Goal: Transaction & Acquisition: Register for event/course

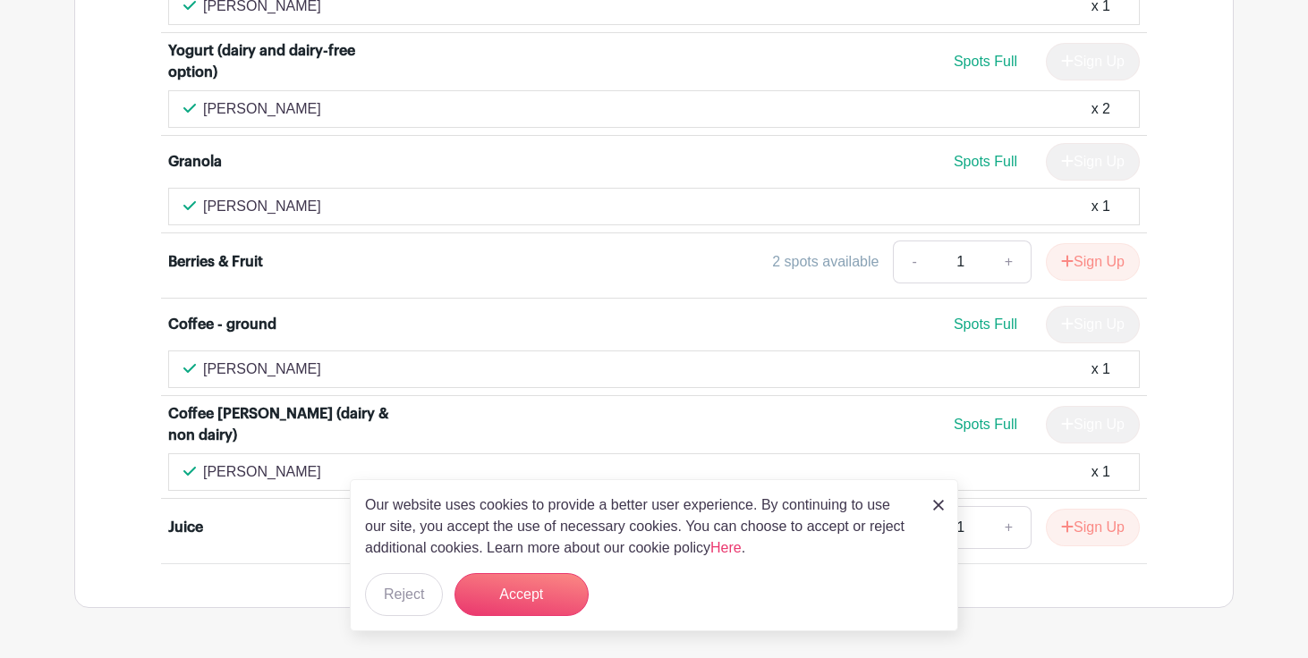
scroll to position [4242, 0]
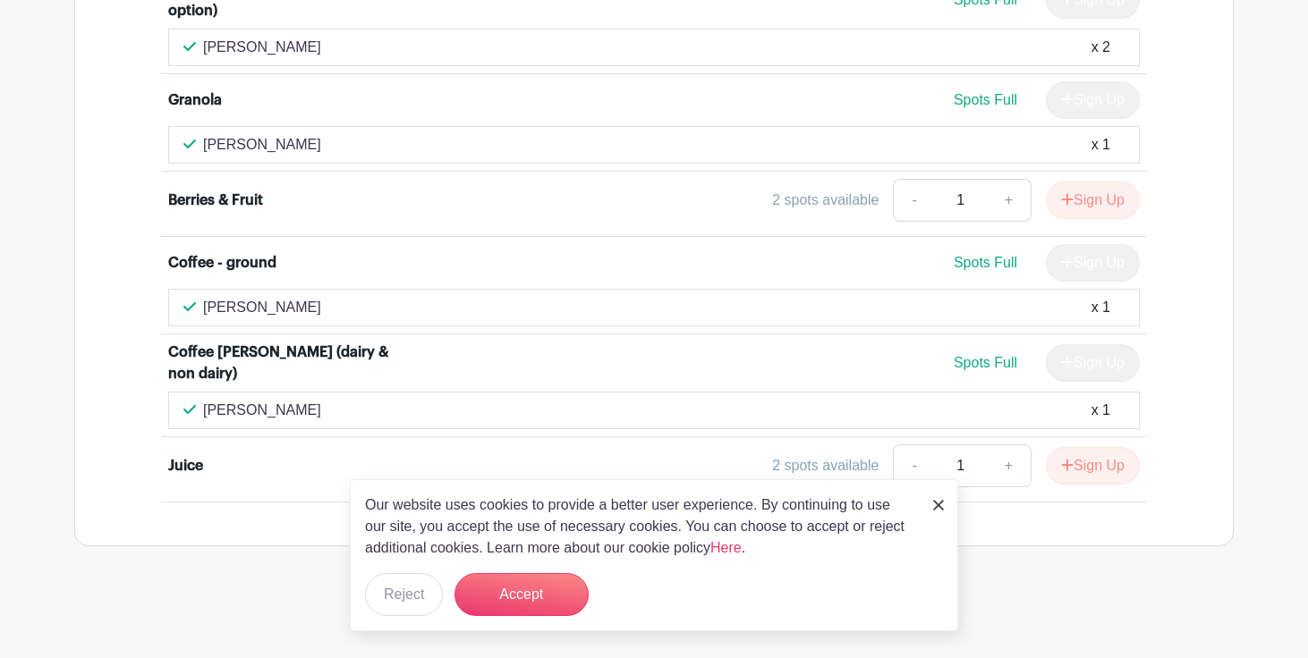
click at [938, 507] on img at bounding box center [938, 505] width 11 height 11
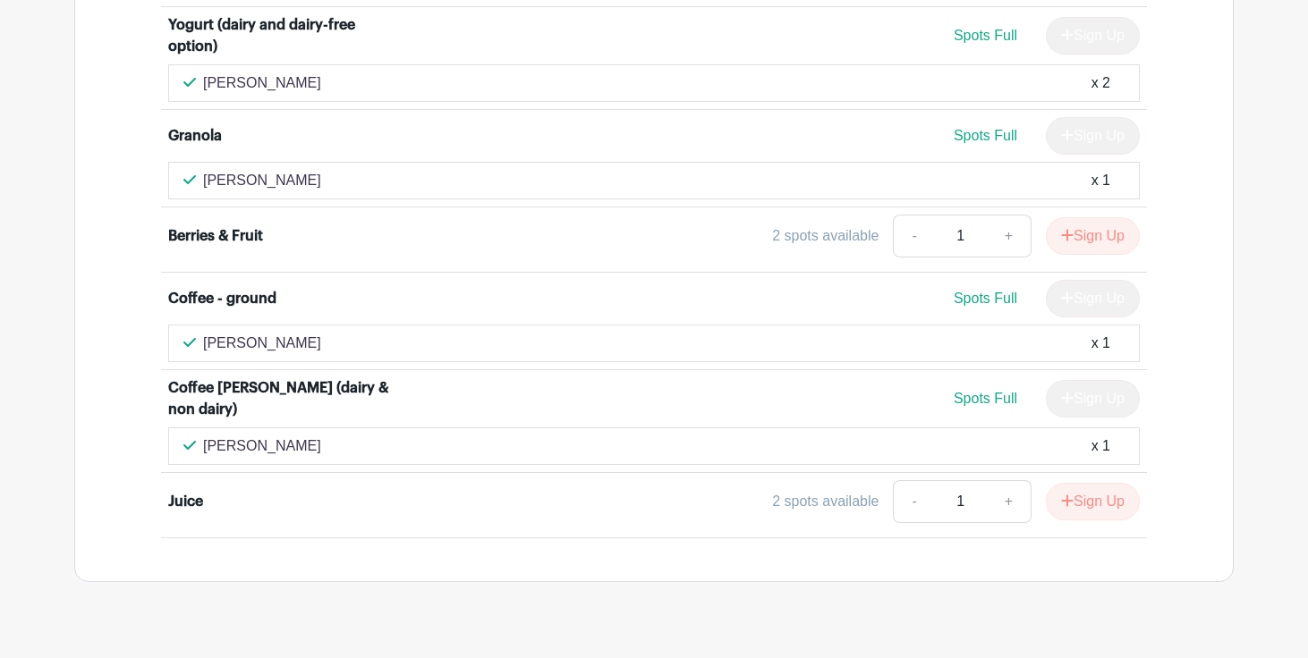
scroll to position [4227, 0]
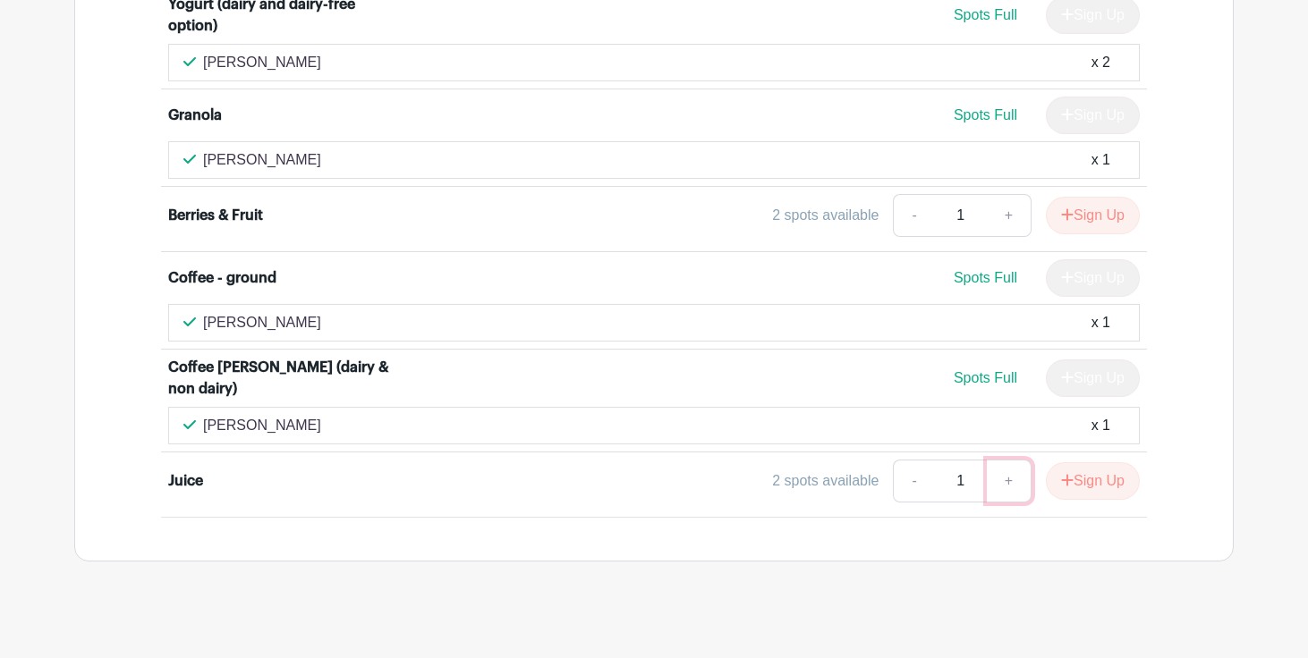
click at [1009, 481] on link "+" at bounding box center [1009, 481] width 45 height 43
type input "2"
click at [1072, 485] on button "Sign Up" at bounding box center [1093, 481] width 94 height 38
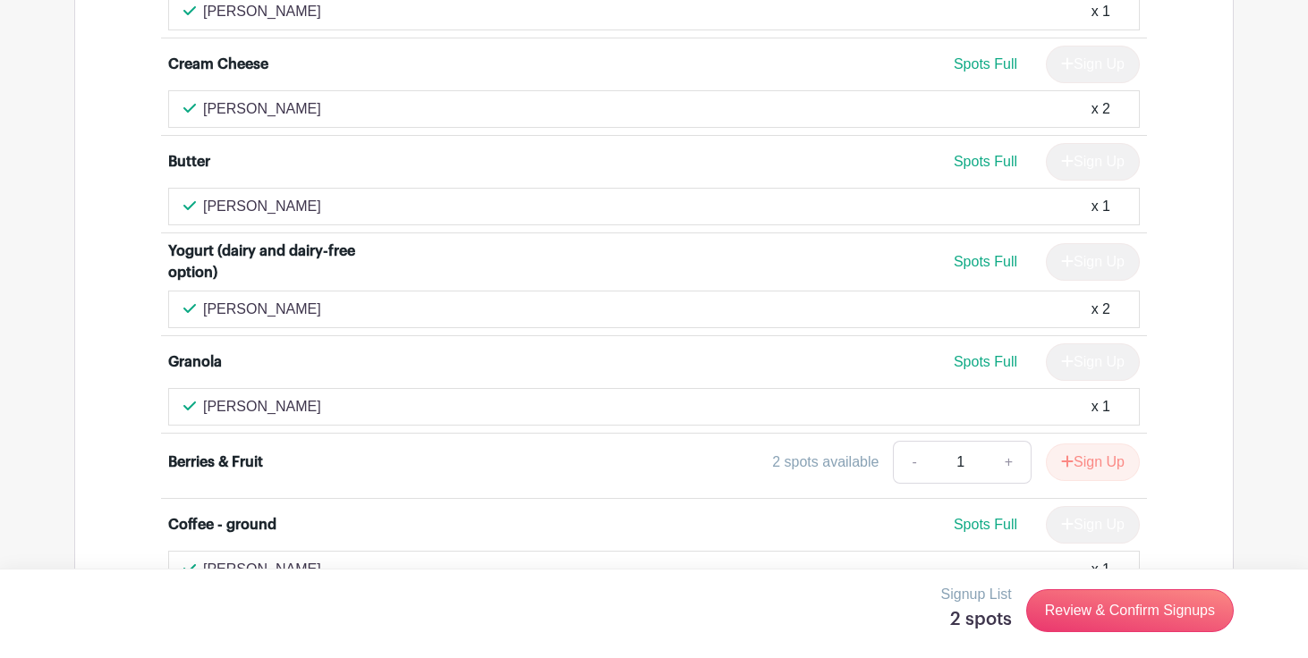
scroll to position [4242, 0]
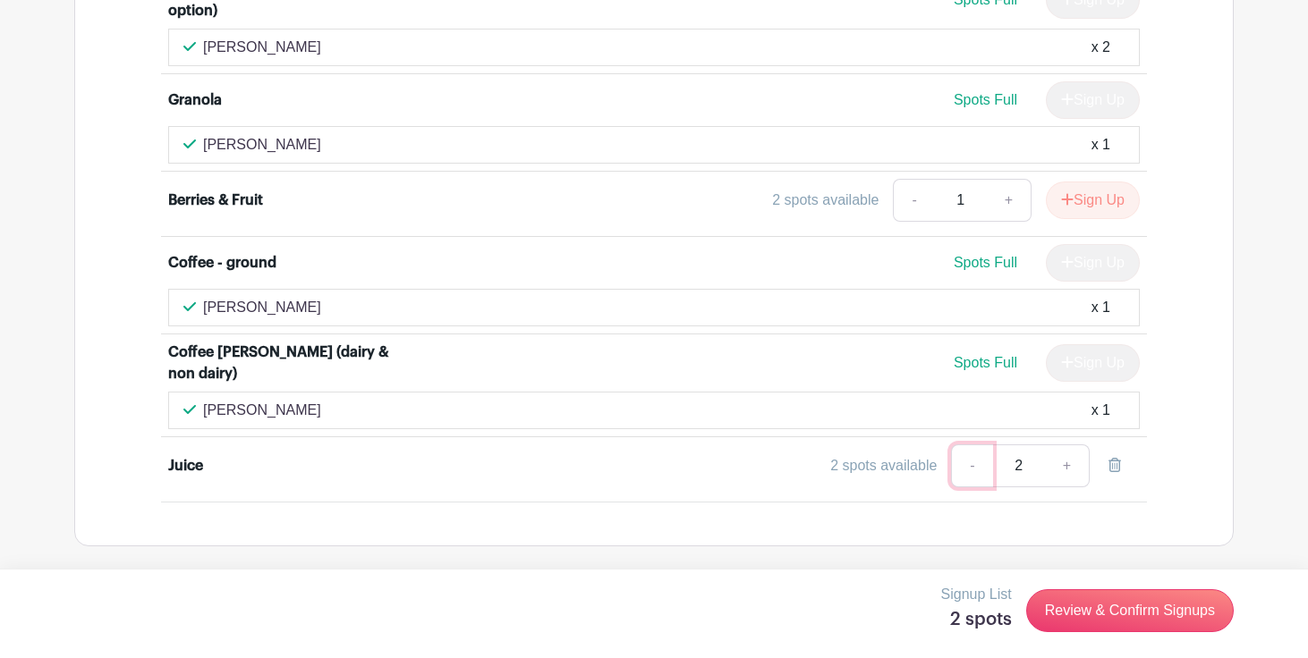
click at [971, 468] on link "-" at bounding box center [971, 466] width 41 height 43
type input "1"
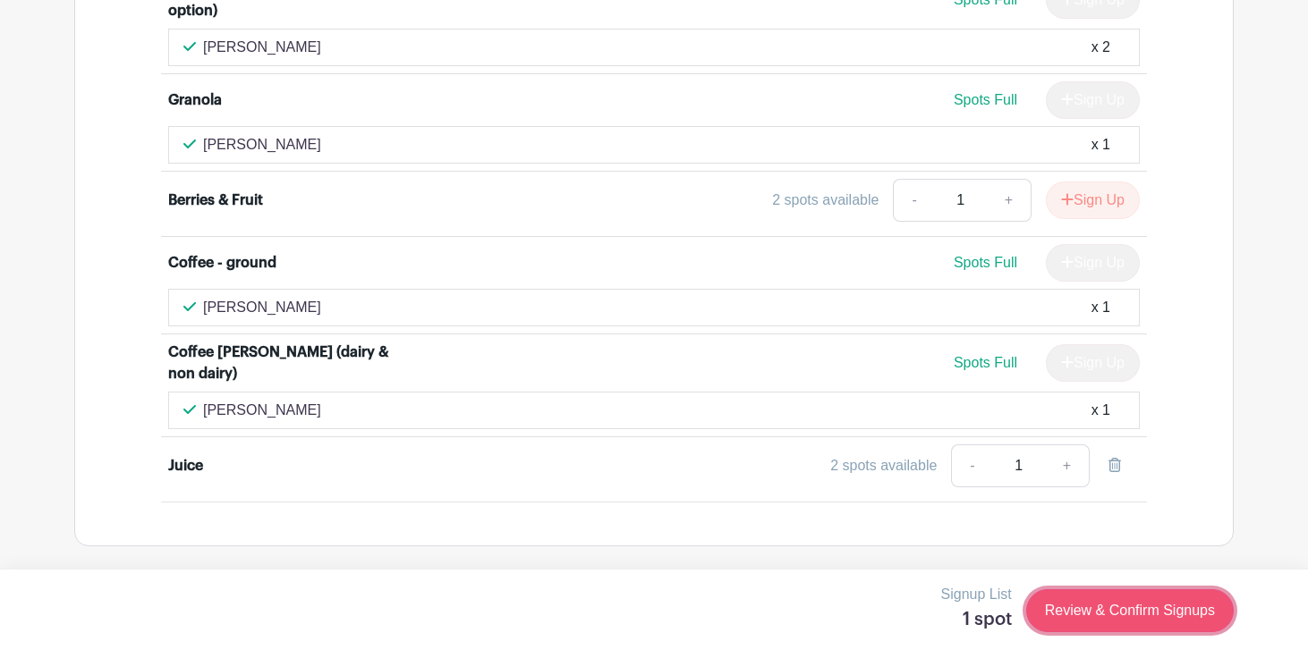
click at [1090, 618] on link "Review & Confirm Signups" at bounding box center [1130, 610] width 208 height 43
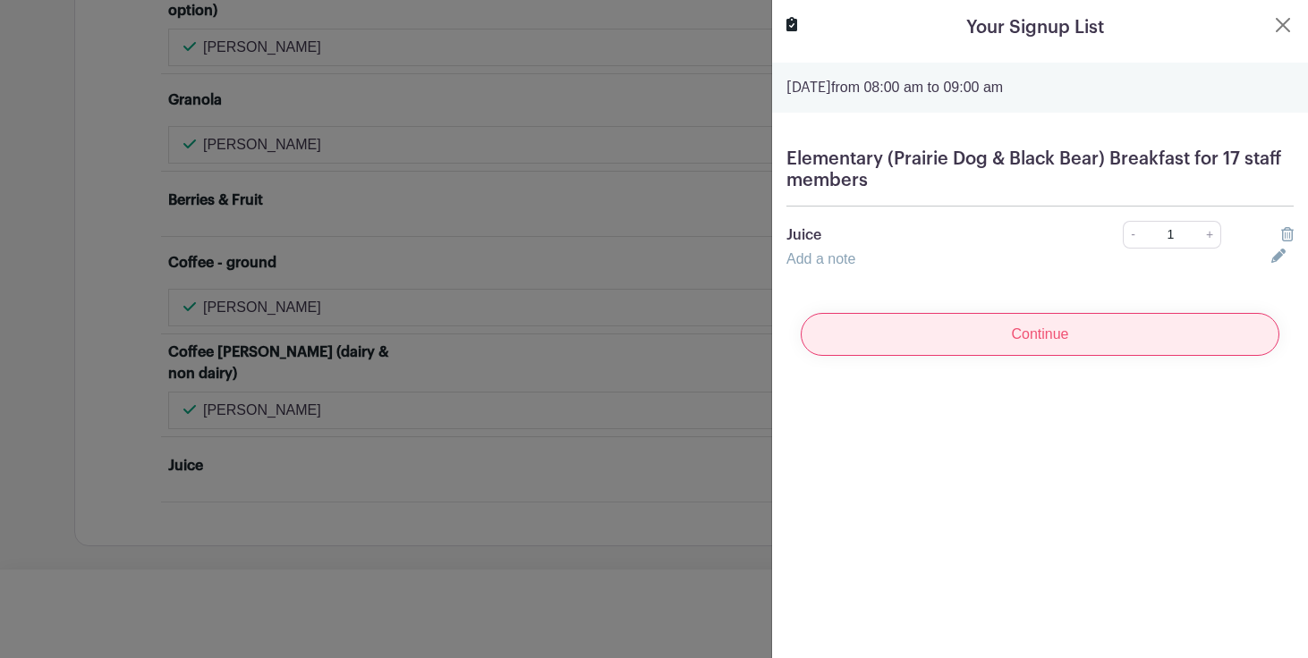
click at [1046, 339] on input "Continue" at bounding box center [1040, 334] width 479 height 43
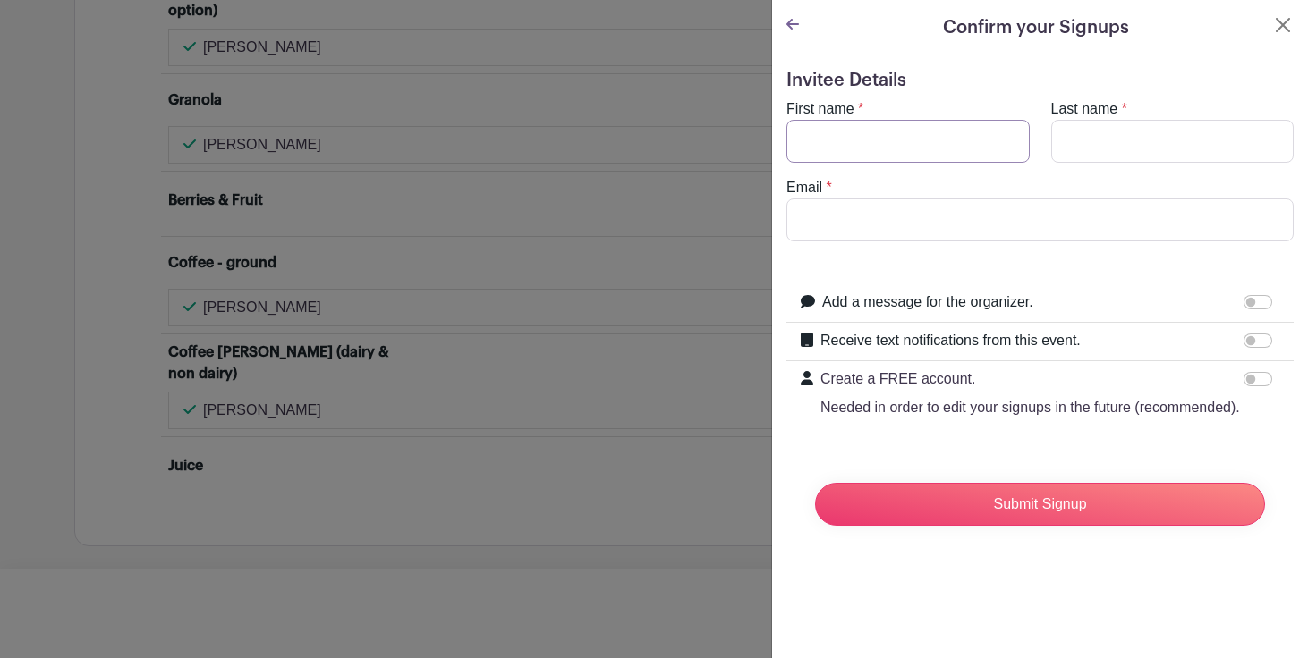
click at [875, 148] on input "First name" at bounding box center [907, 141] width 243 height 43
type input "Liana"
type input "[PERSON_NAME]"
click at [1288, 30] on button "Close" at bounding box center [1282, 24] width 21 height 21
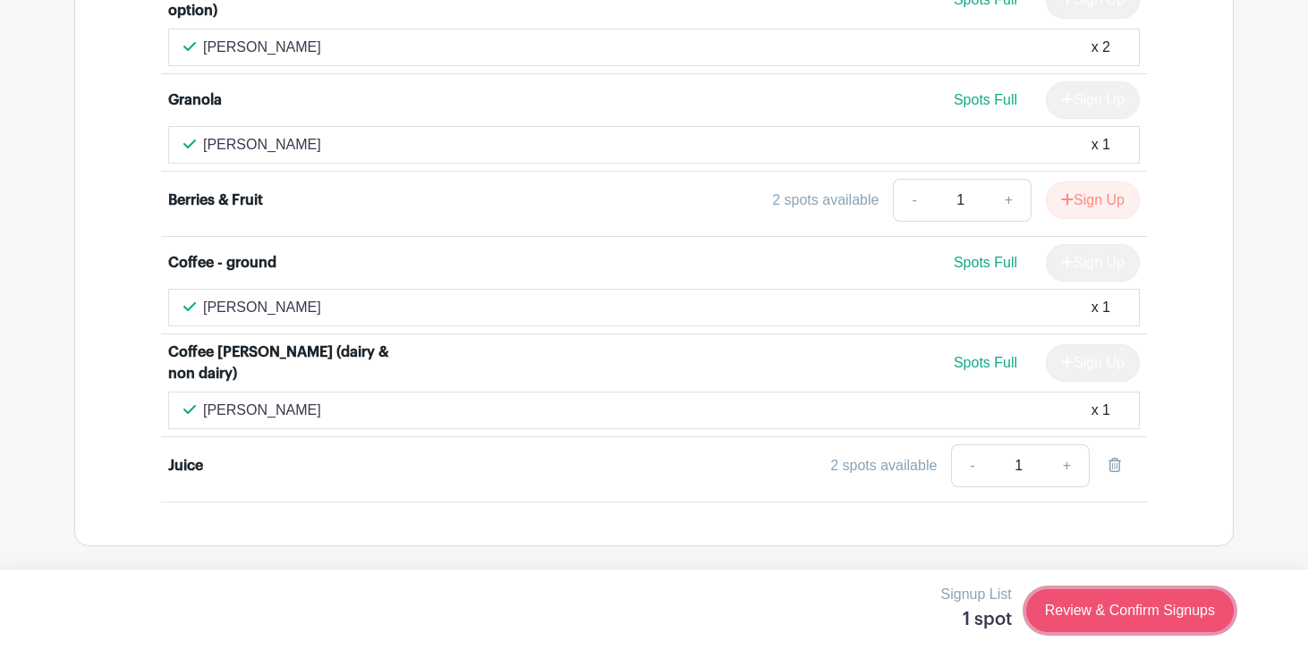
click at [1055, 606] on link "Review & Confirm Signups" at bounding box center [1130, 610] width 208 height 43
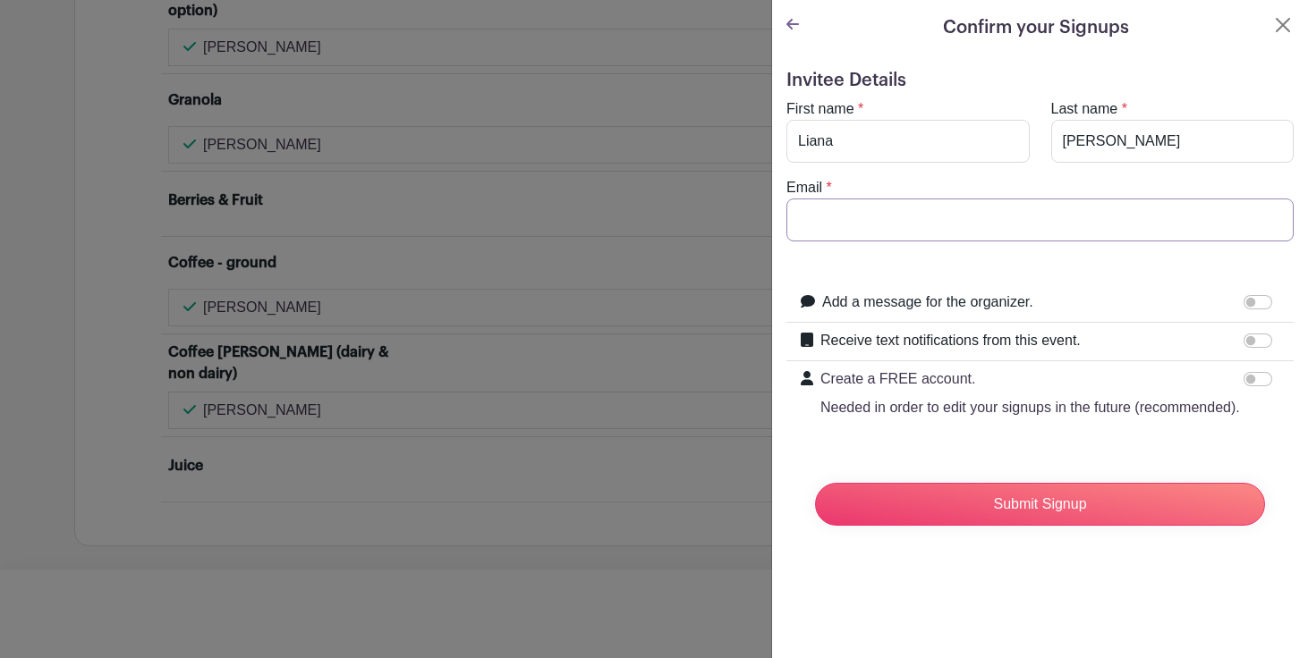
click at [816, 214] on input "Email" at bounding box center [1039, 220] width 507 height 43
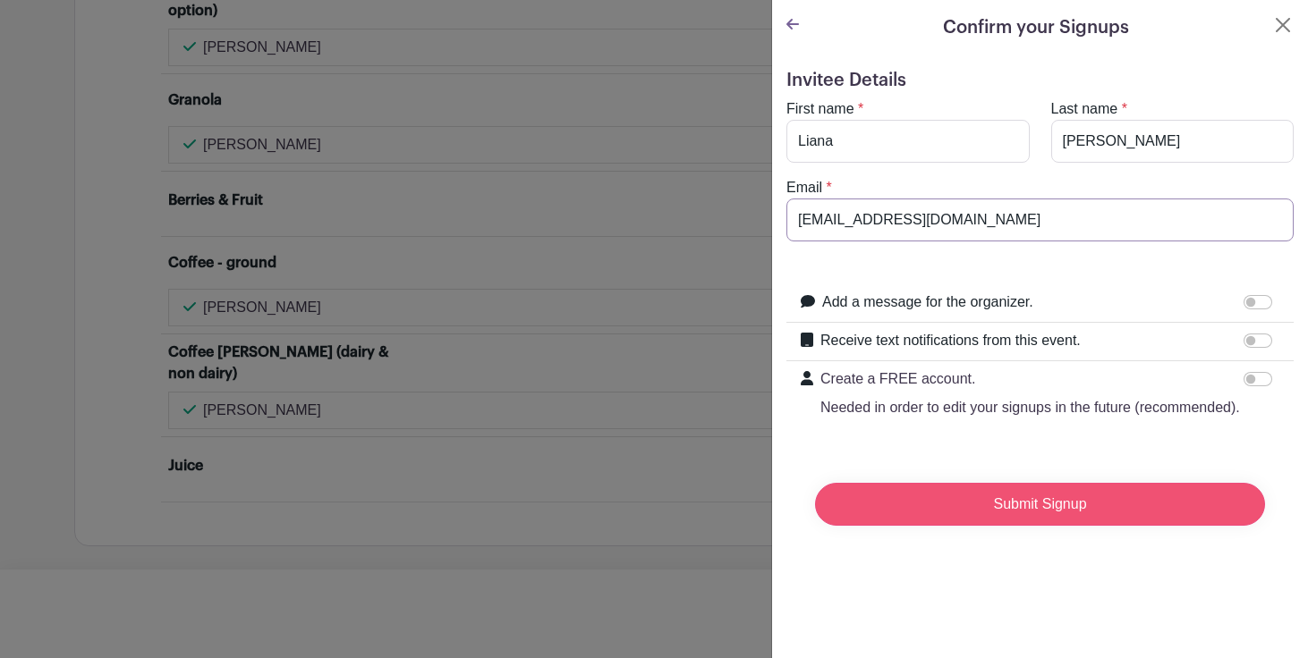
type input "[EMAIL_ADDRESS][DOMAIN_NAME]"
click at [899, 501] on input "Submit Signup" at bounding box center [1040, 504] width 450 height 43
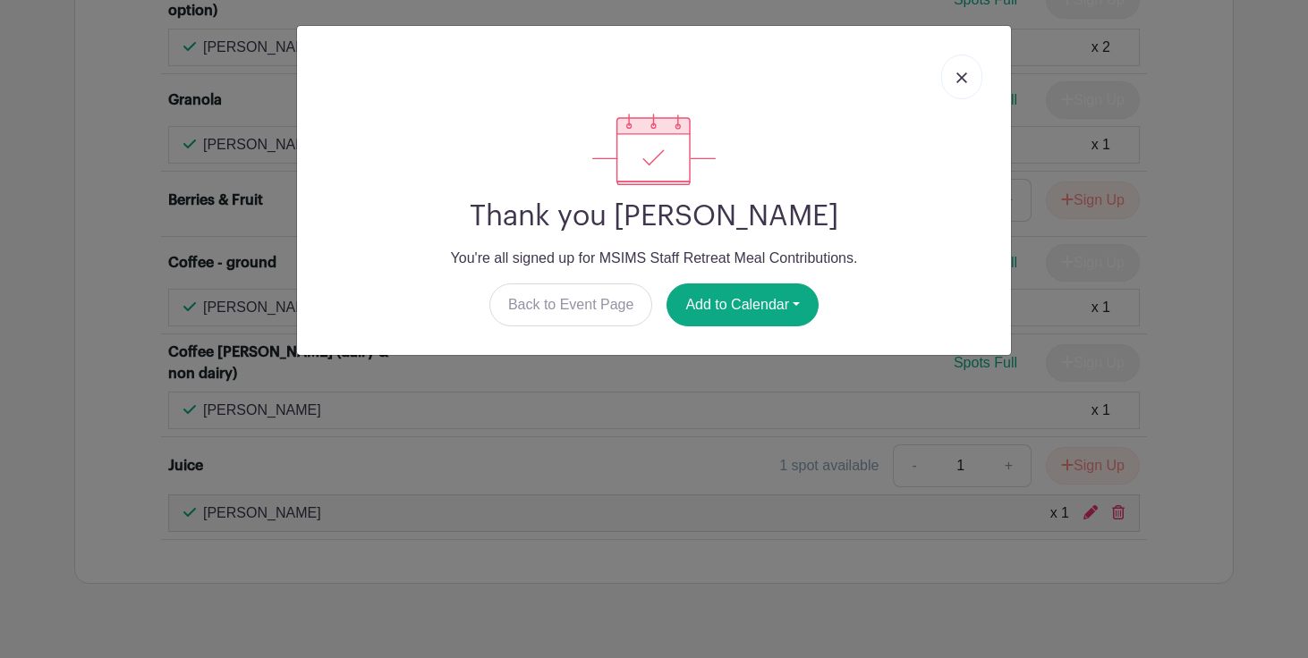
click at [963, 81] on img at bounding box center [961, 77] width 11 height 11
